Goal: Task Accomplishment & Management: Manage account settings

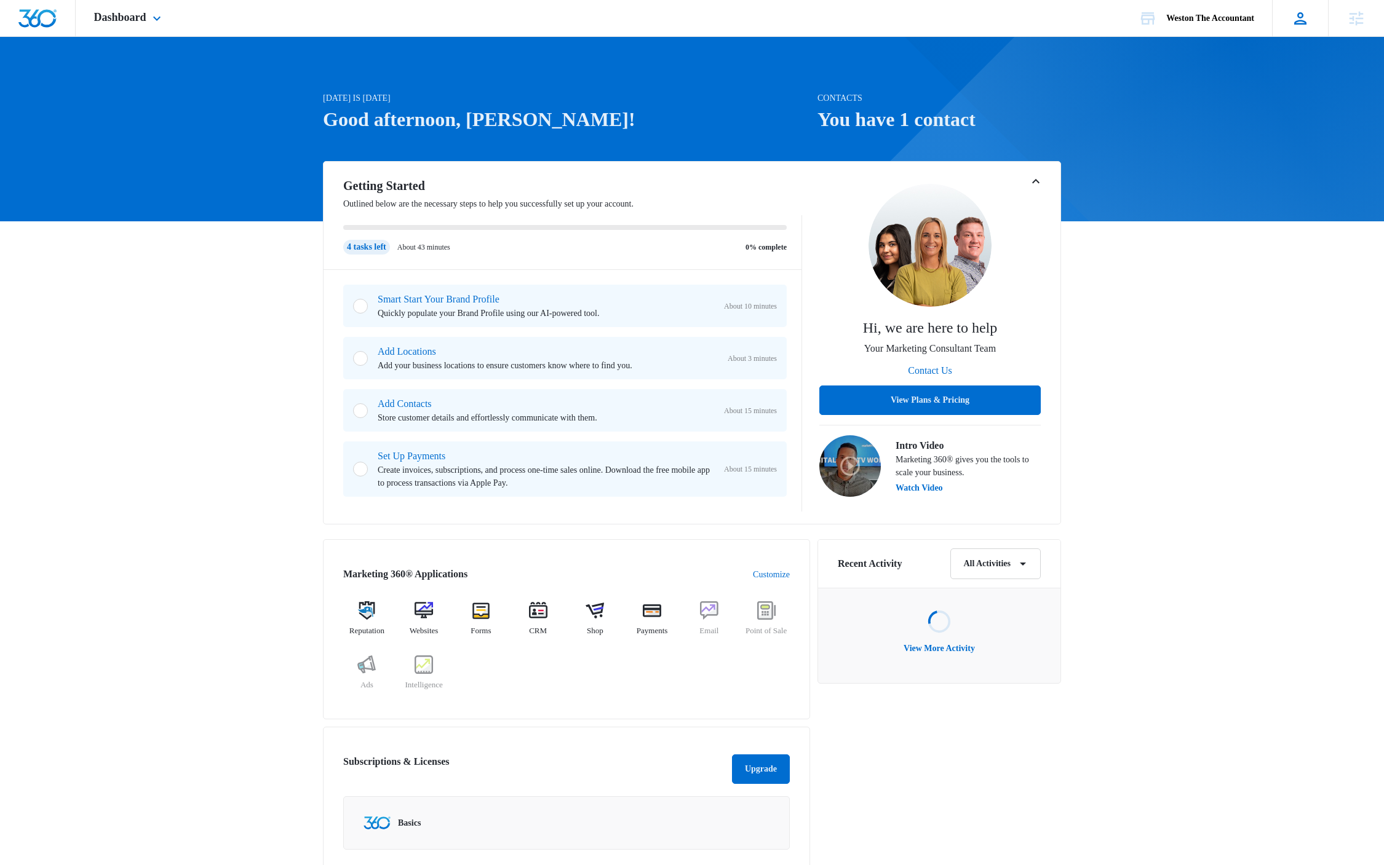
click at [1294, 22] on icon at bounding box center [1300, 18] width 18 height 18
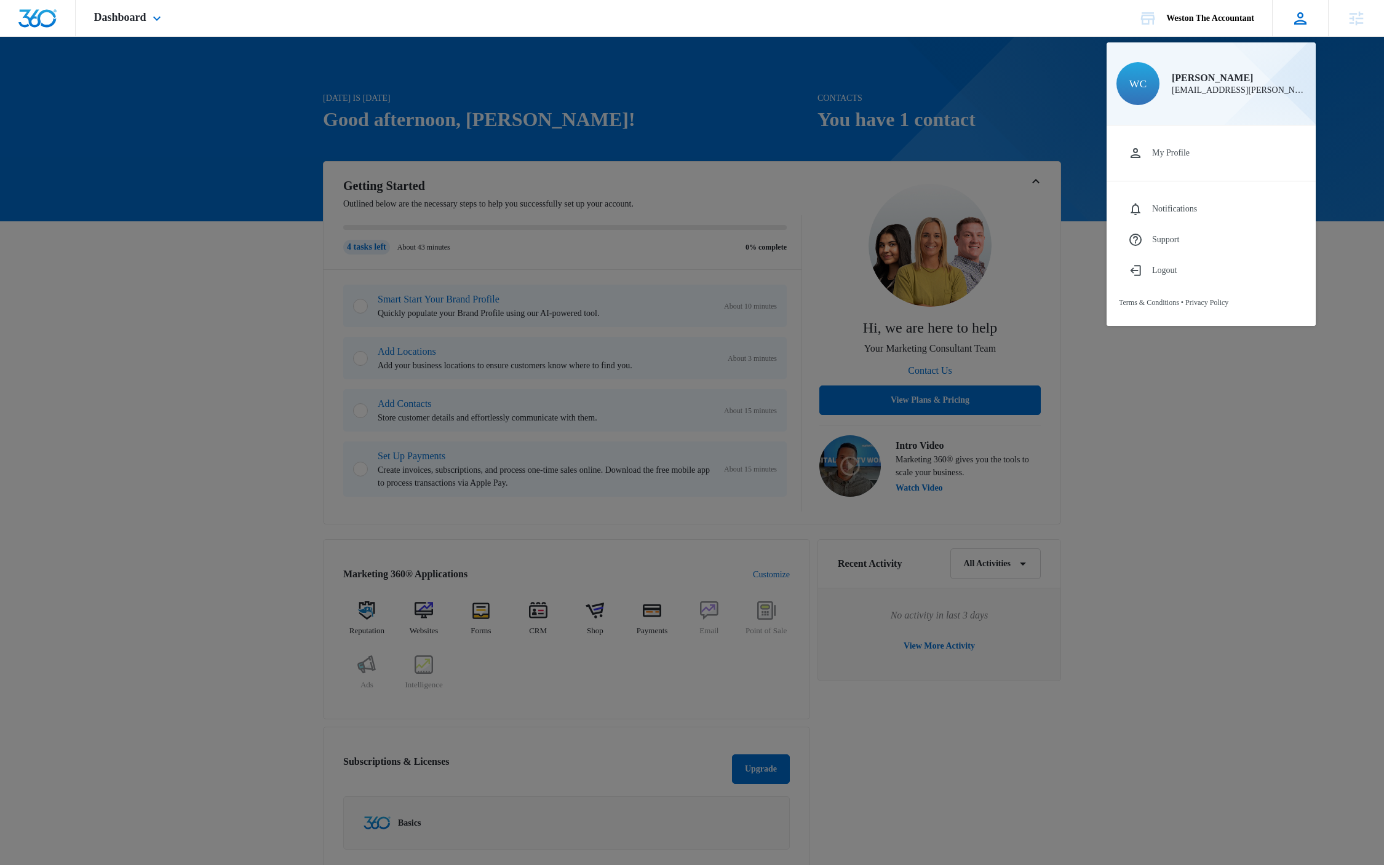
click at [1307, 22] on icon at bounding box center [1300, 18] width 18 height 18
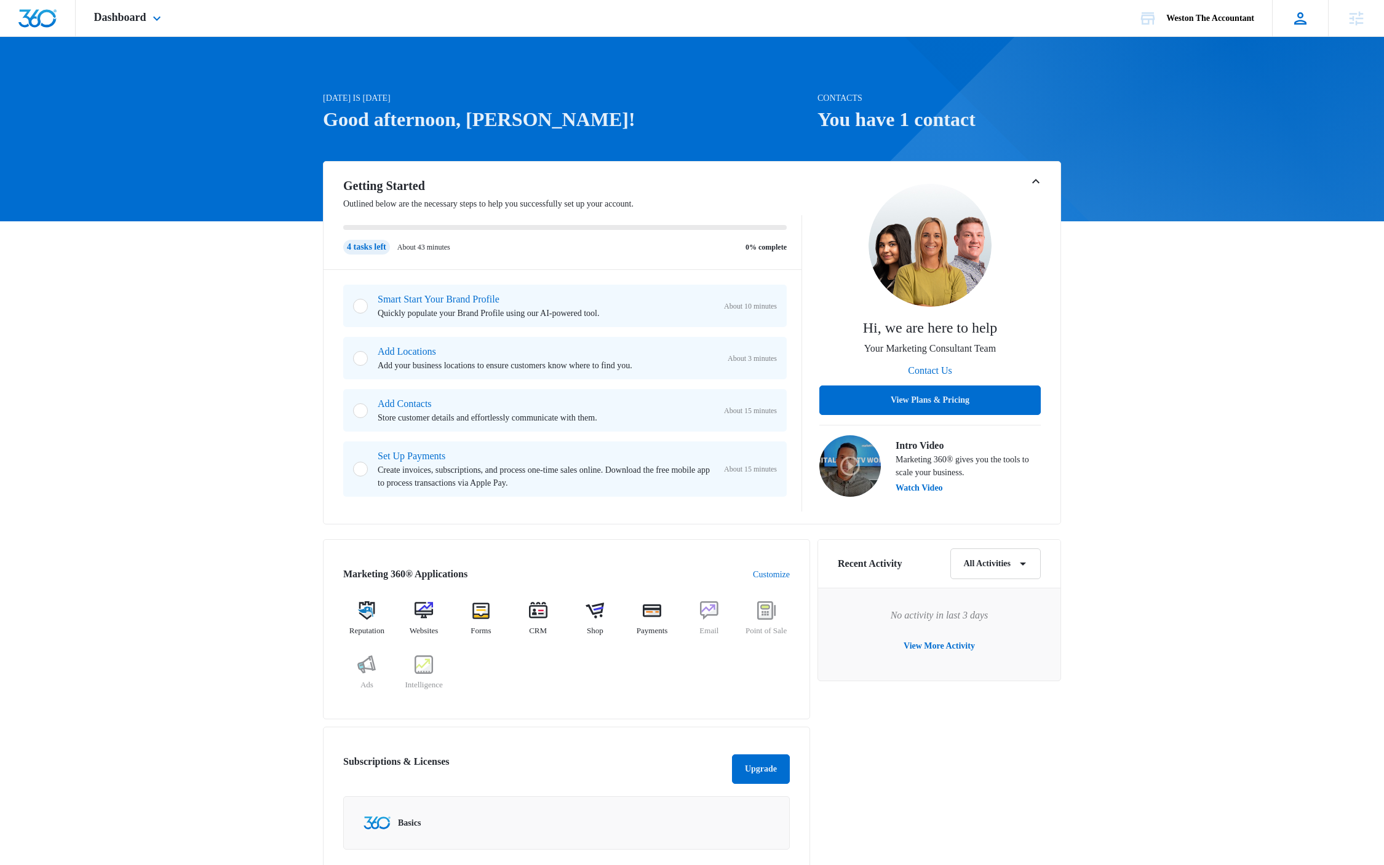
click at [1307, 22] on icon at bounding box center [1300, 18] width 18 height 18
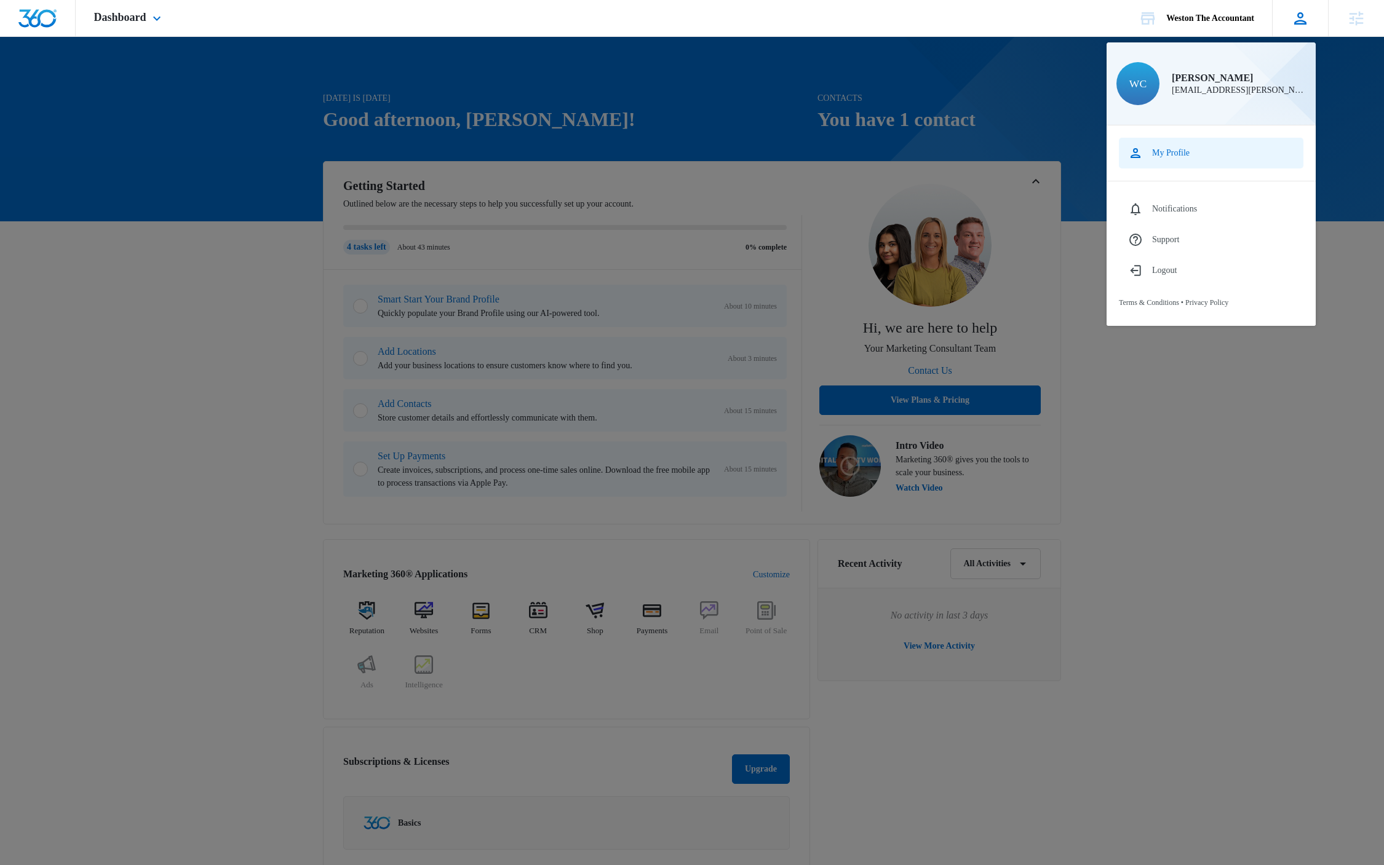
click at [1187, 156] on div "My Profile" at bounding box center [1171, 153] width 38 height 10
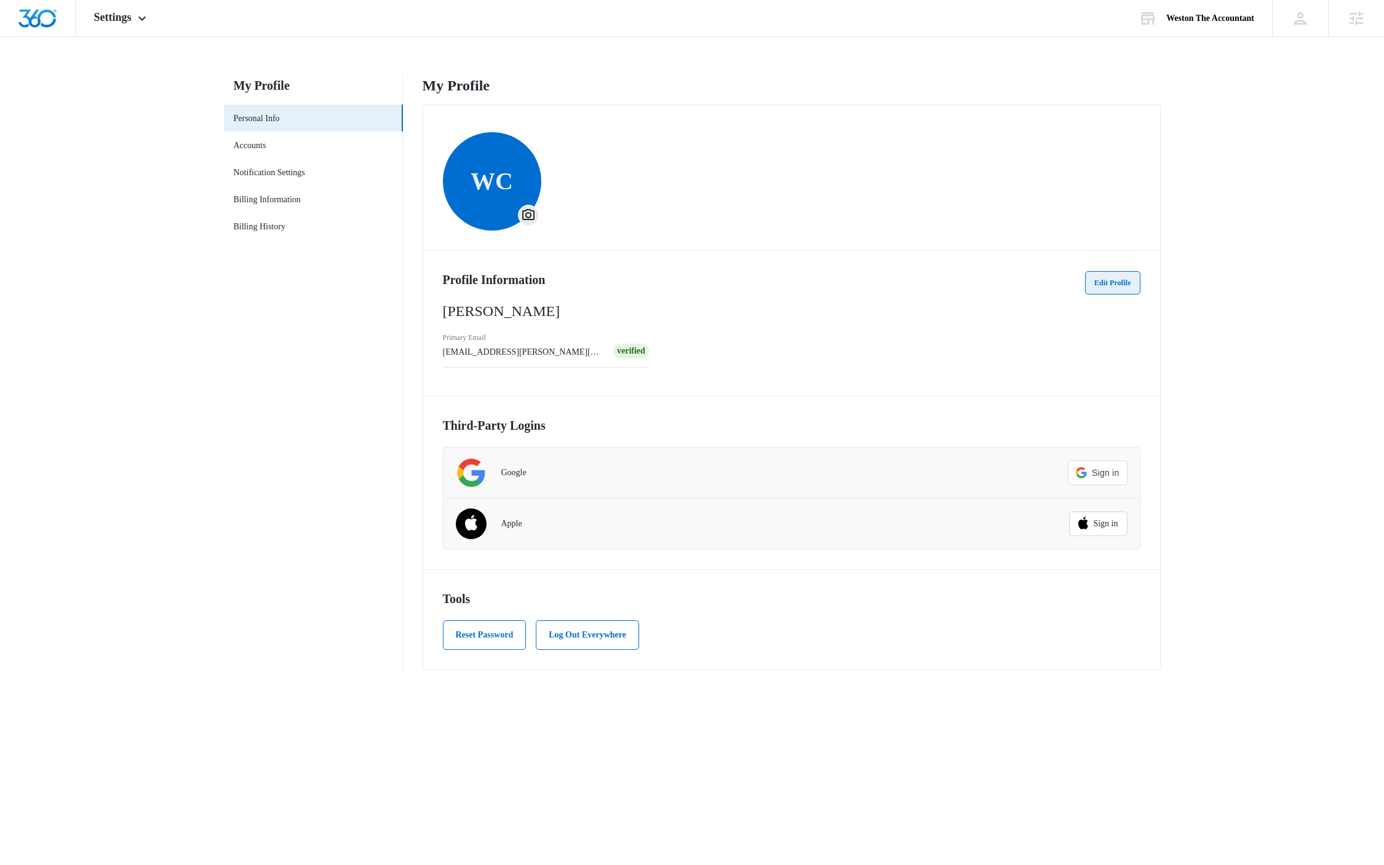
click at [1103, 278] on button "Edit Profile" at bounding box center [1112, 282] width 55 height 23
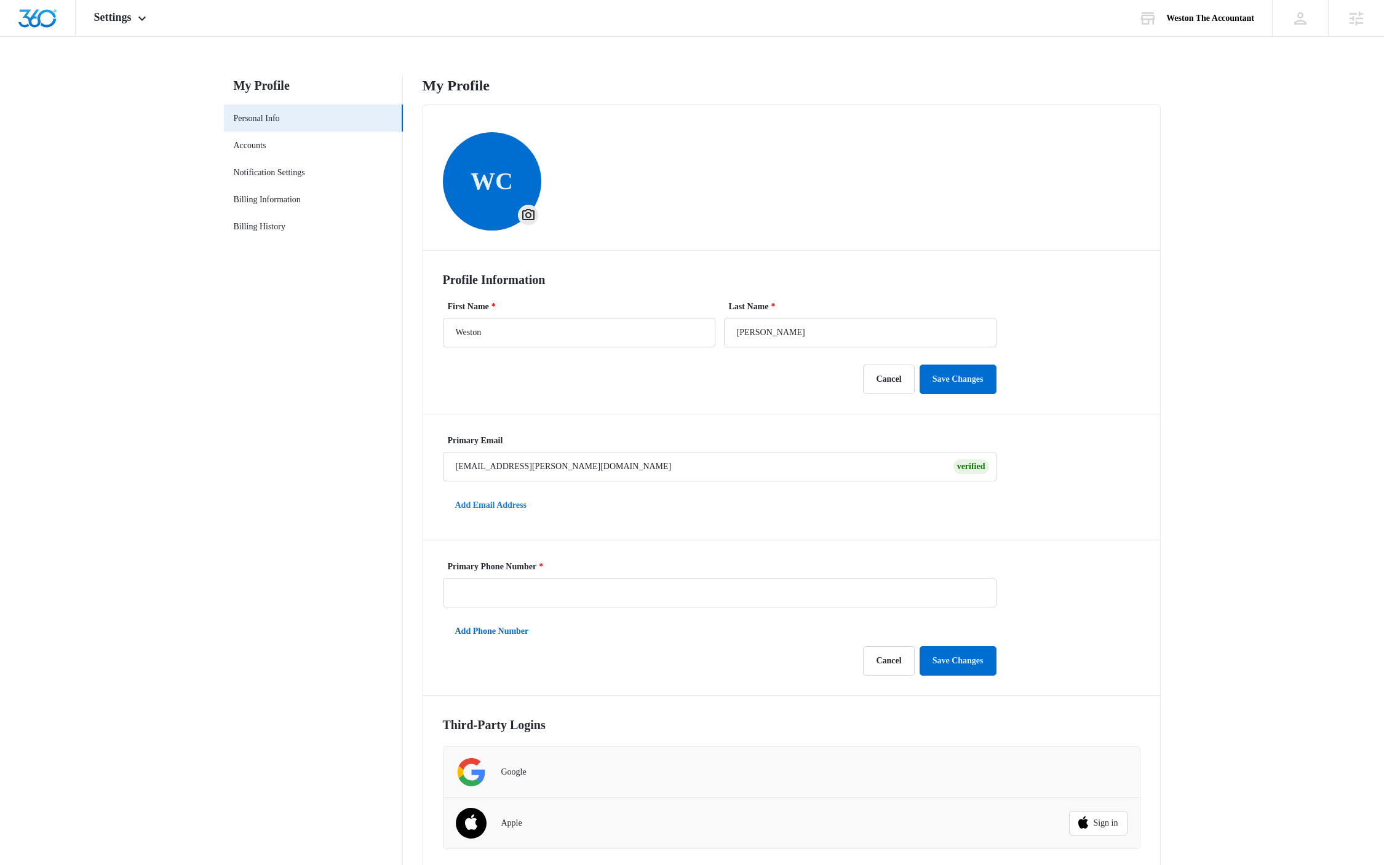
click at [505, 504] on button "Add Email Address" at bounding box center [491, 506] width 96 height 30
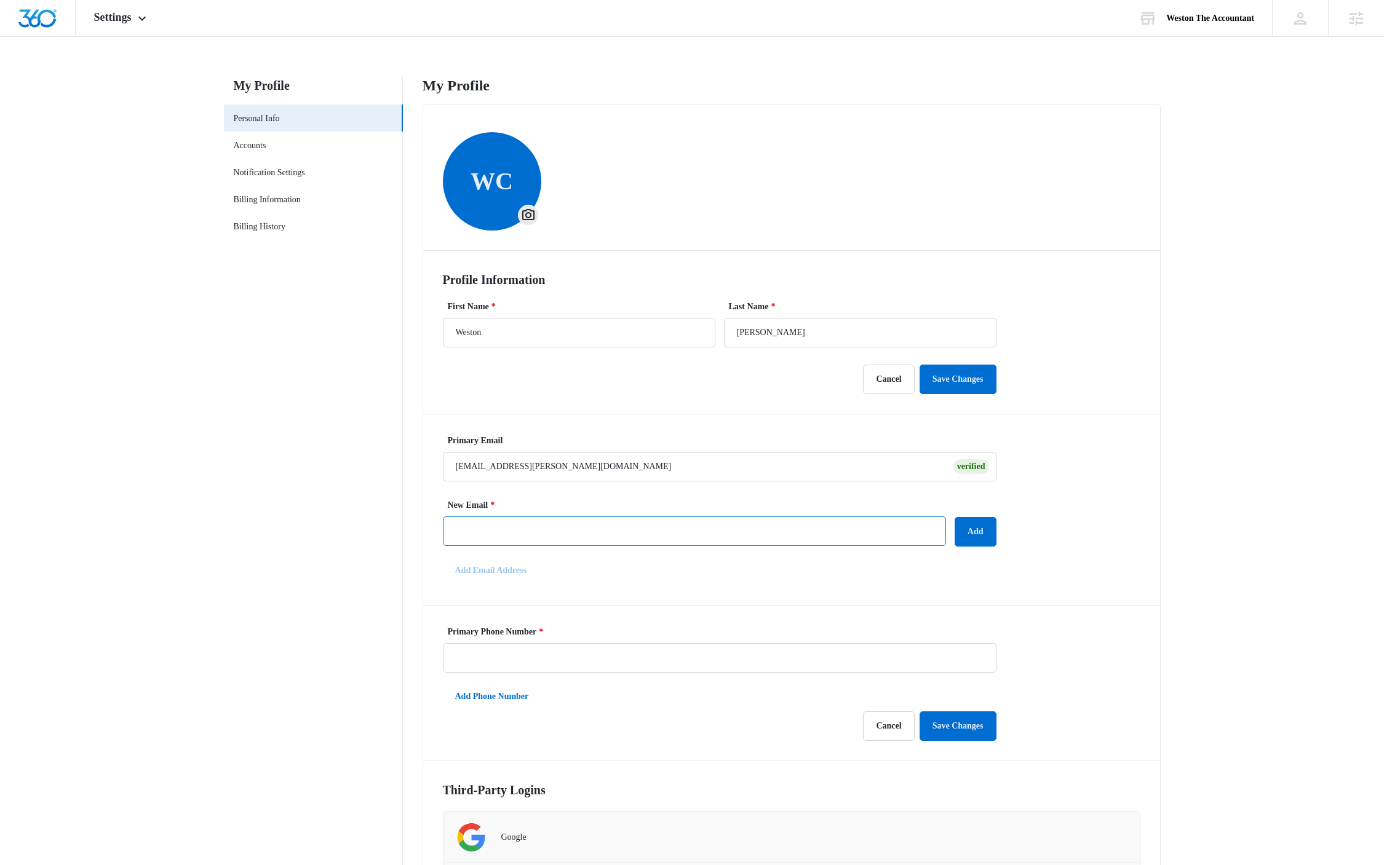
click at [499, 525] on input "New Email *" at bounding box center [694, 532] width 503 height 30
type input "westoclark@gmail.com"
click at [955, 517] on button "Add" at bounding box center [976, 532] width 42 height 30
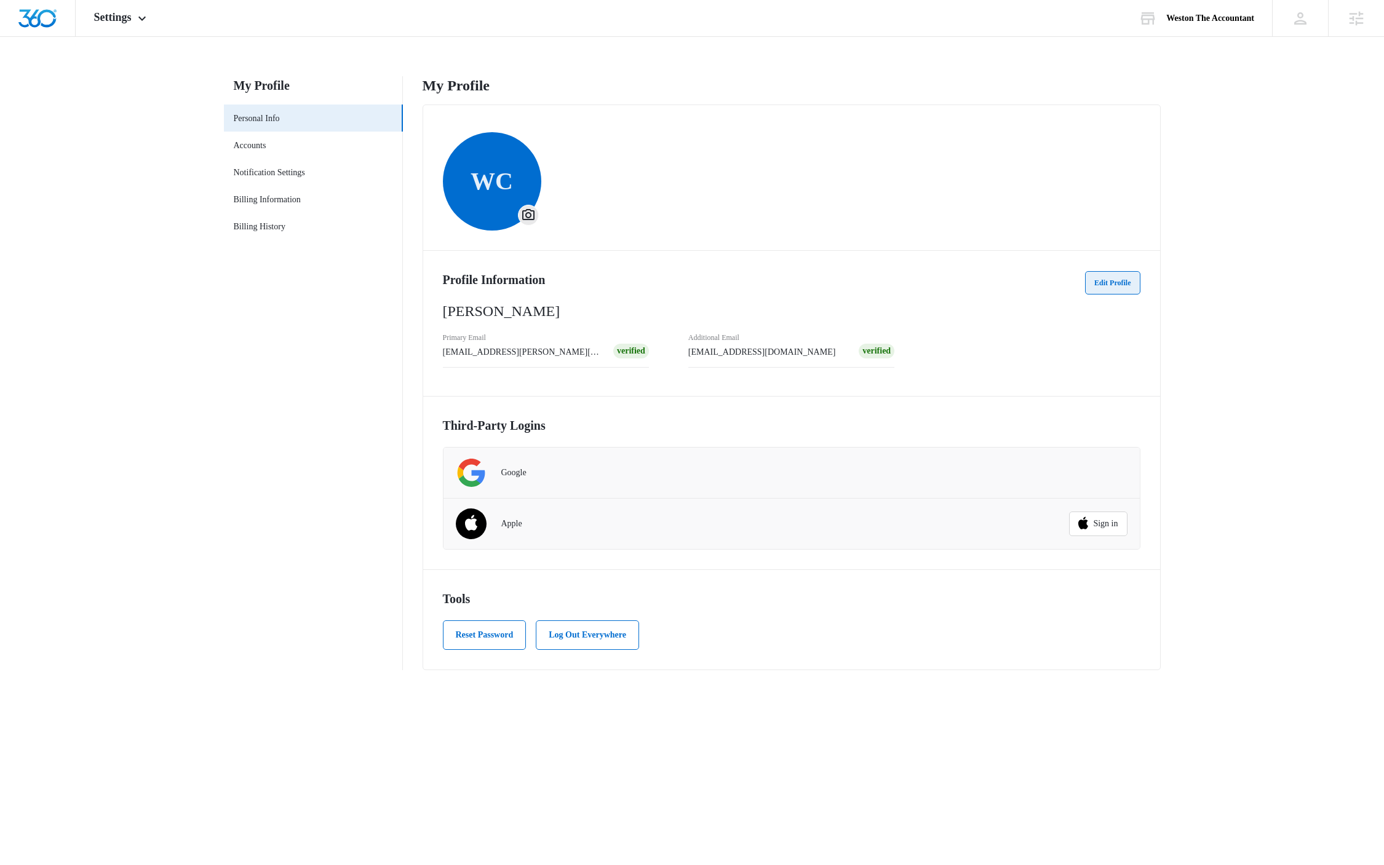
click at [1111, 279] on button "Edit Profile" at bounding box center [1112, 282] width 55 height 23
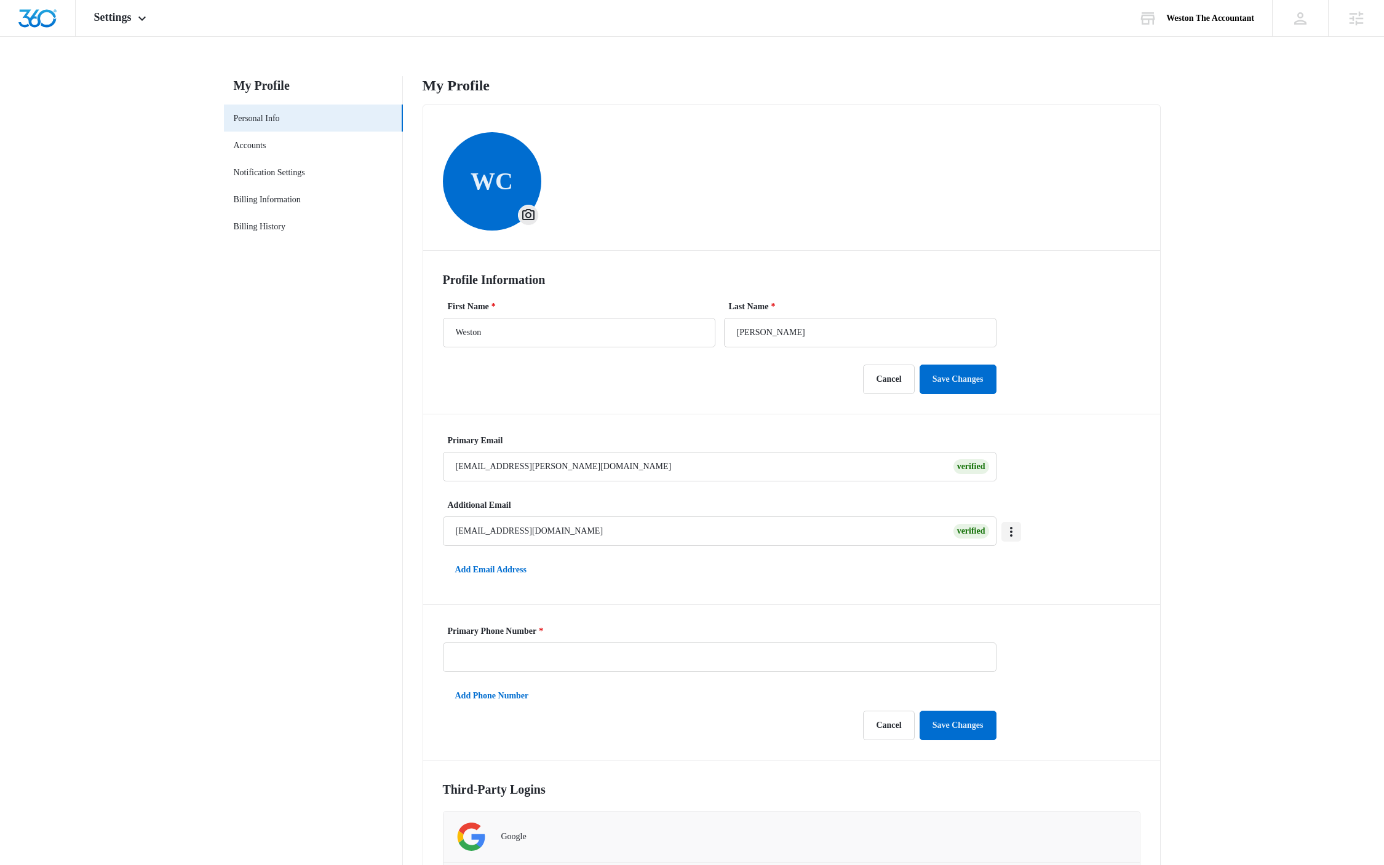
click at [1012, 539] on button "Overflow Menu" at bounding box center [1011, 532] width 20 height 20
click at [971, 566] on div "Make Primary" at bounding box center [965, 566] width 49 height 9
type input "westoclark@gmail.com"
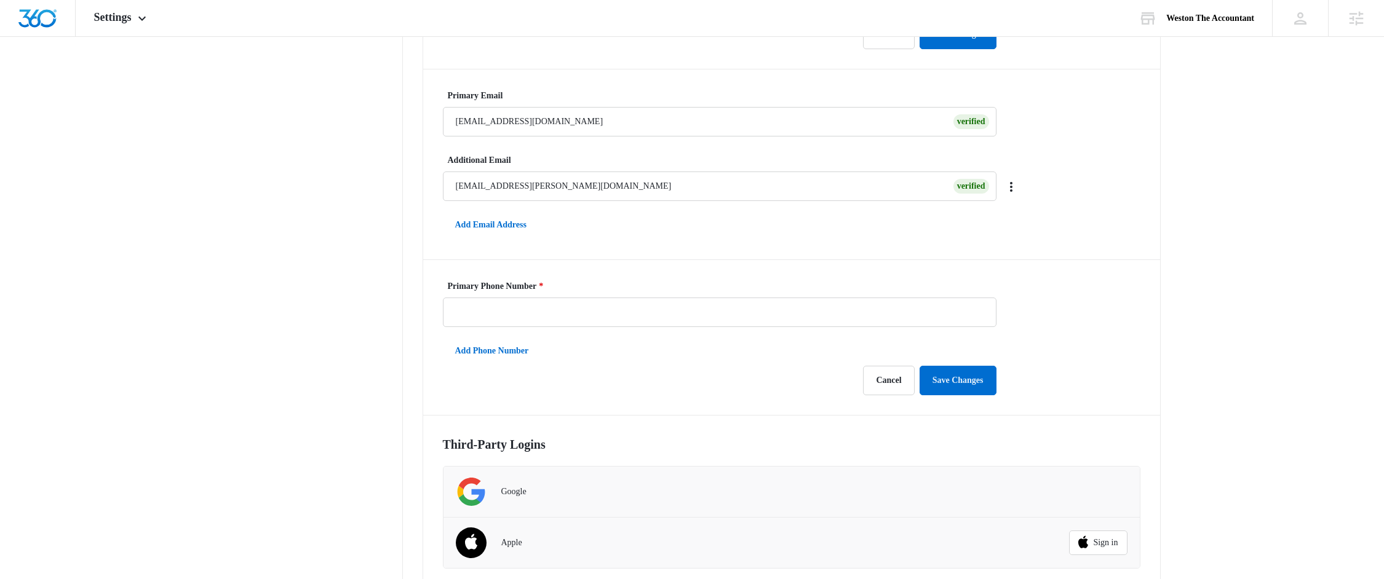
scroll to position [355, 0]
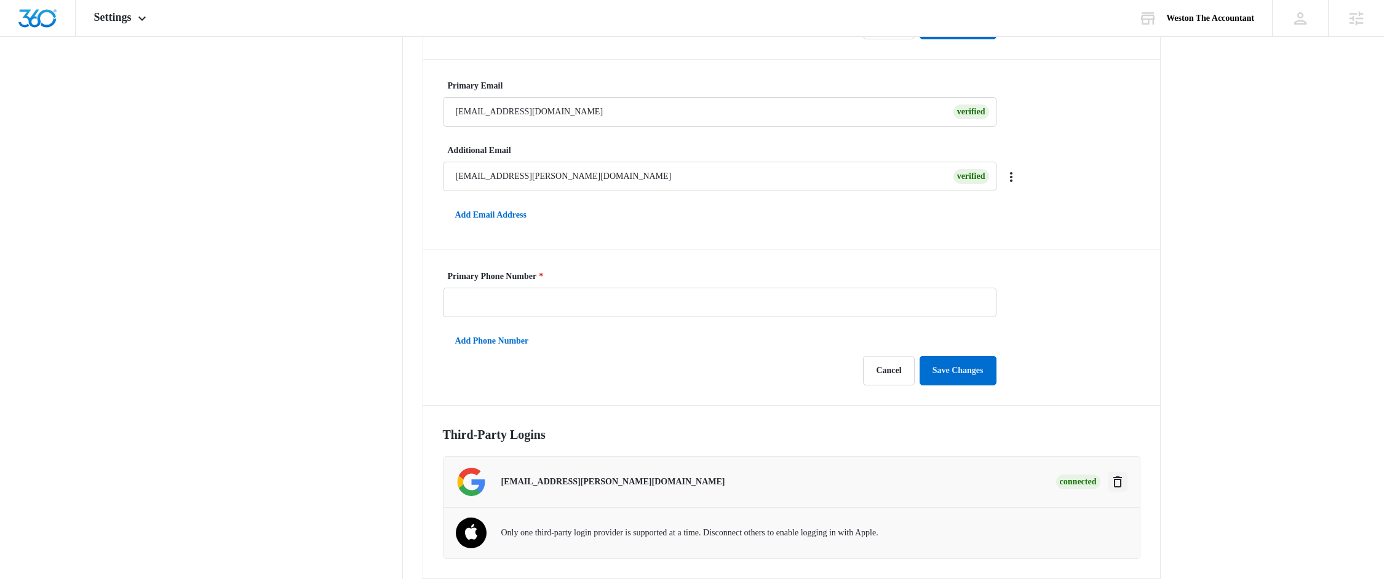
click at [1113, 479] on icon "Disconnect" at bounding box center [1117, 482] width 15 height 15
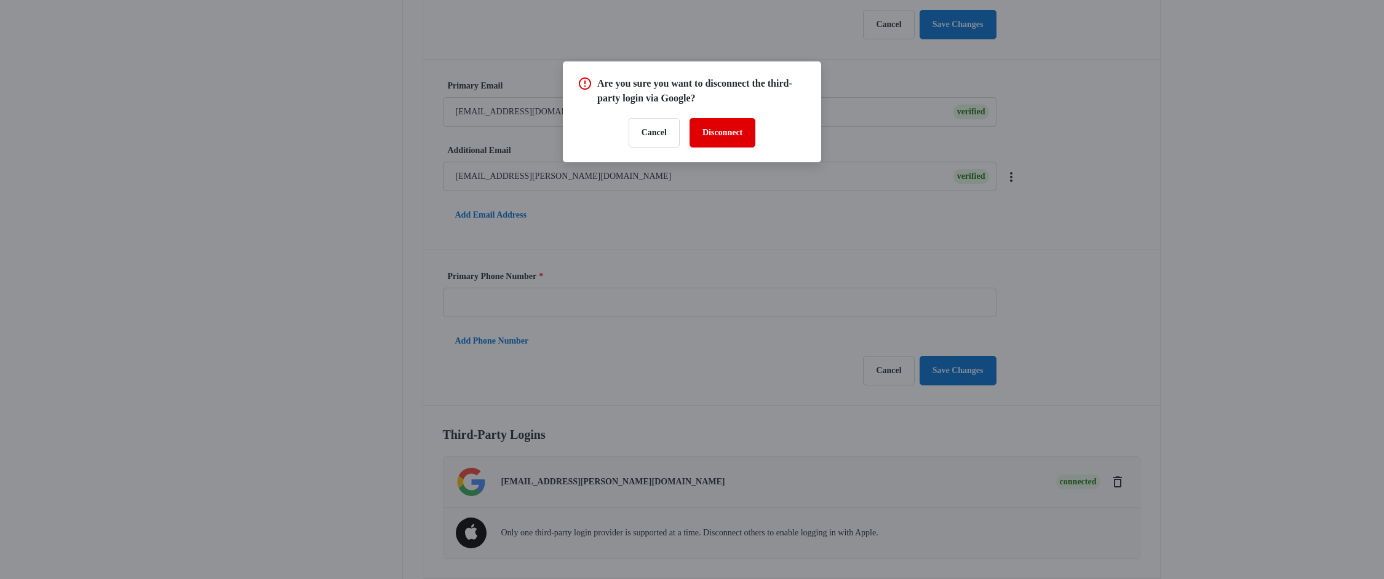
click at [722, 140] on button "Disconnect" at bounding box center [723, 133] width 66 height 30
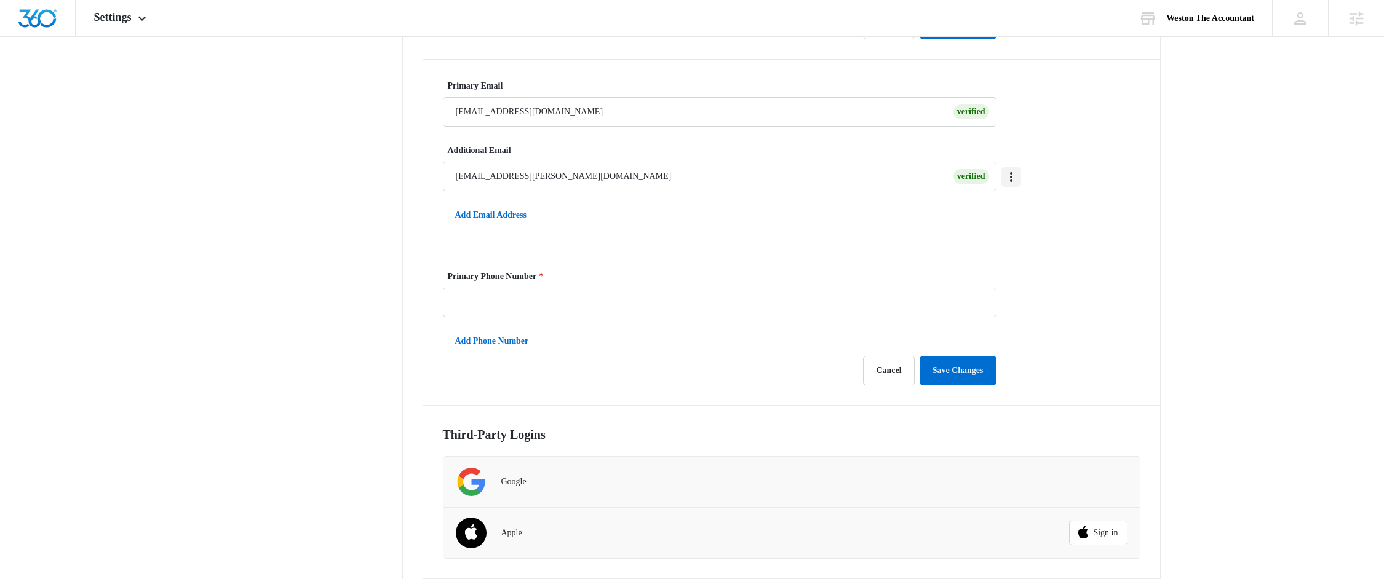
click at [1012, 181] on icon "Overflow Menu" at bounding box center [1011, 177] width 15 height 15
click at [1094, 178] on div "WC Profile Information First Name * Weston Last Name * Clark Cancel Save Change…" at bounding box center [792, 215] width 738 height 930
click at [298, 348] on nav "My Profile Personal Info Accounts Notification Settings Billing Information Bil…" at bounding box center [313, 200] width 179 height 958
